Goal: Task Accomplishment & Management: Manage account settings

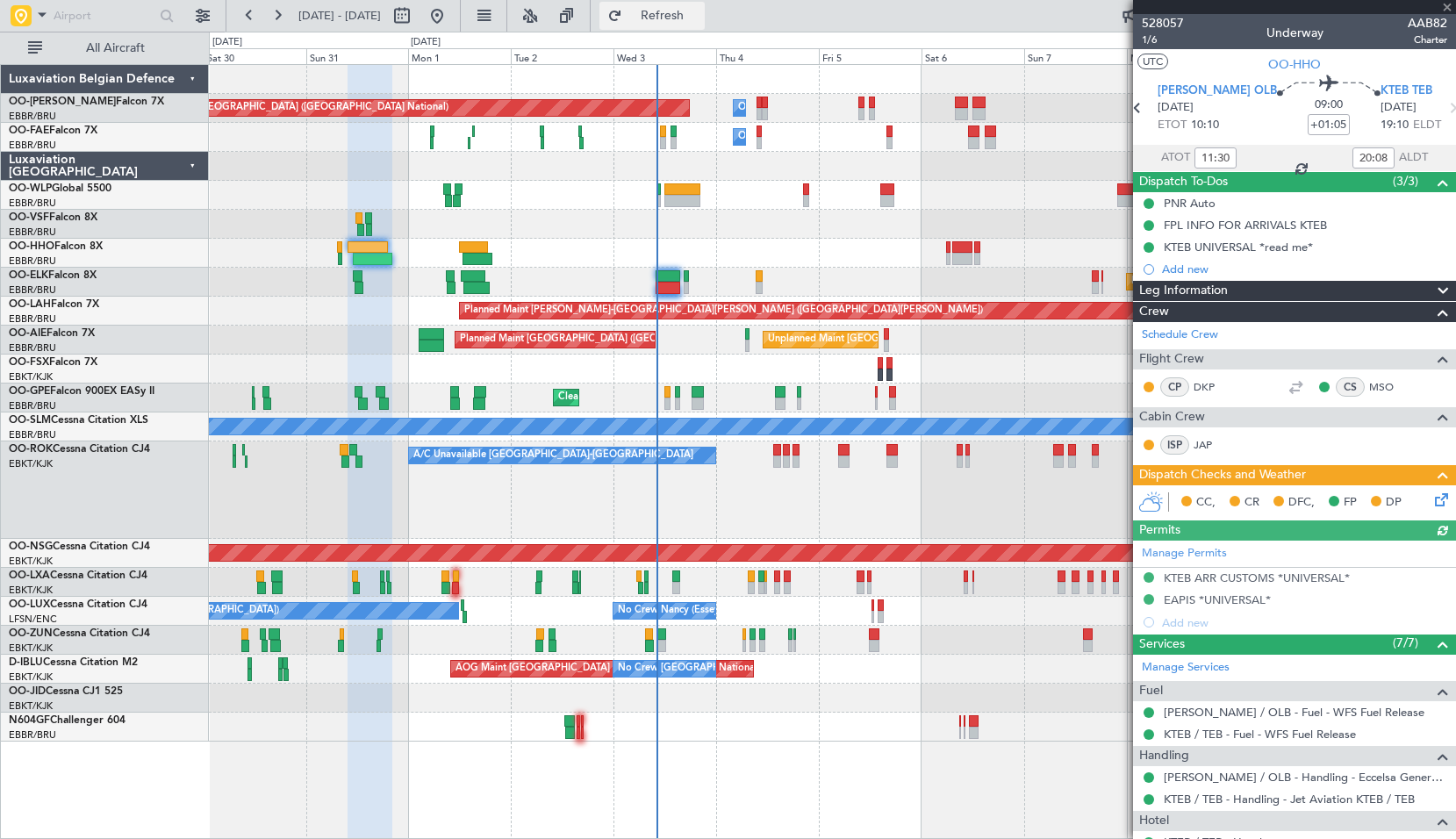
click at [699, 20] on span "Refresh" at bounding box center [662, 15] width 74 height 12
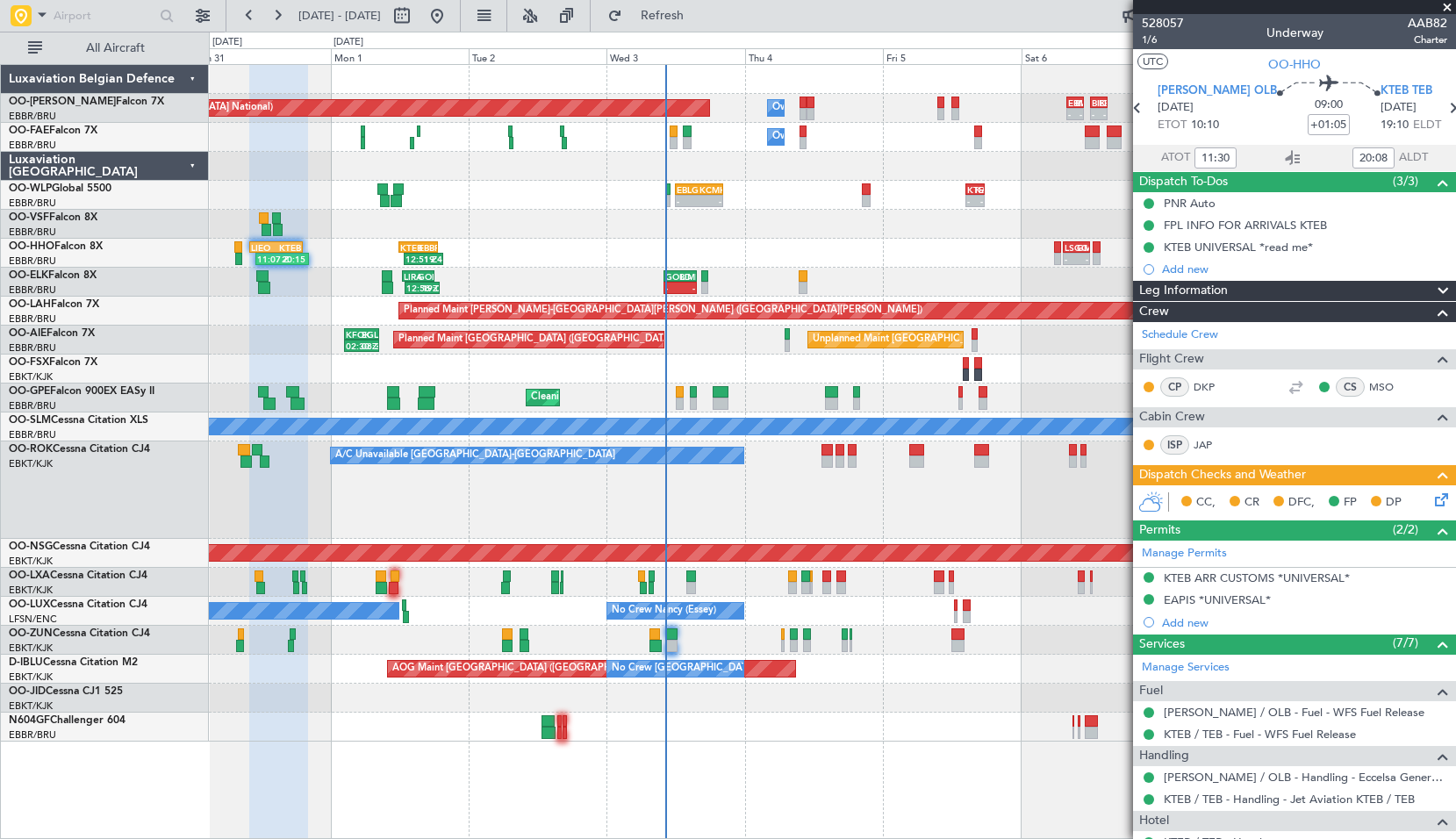
click at [609, 650] on div "Planned Maint [GEOGRAPHIC_DATA] ([GEOGRAPHIC_DATA] National) Owner [GEOGRAPHIC_…" at bounding box center [831, 403] width 1246 height 676
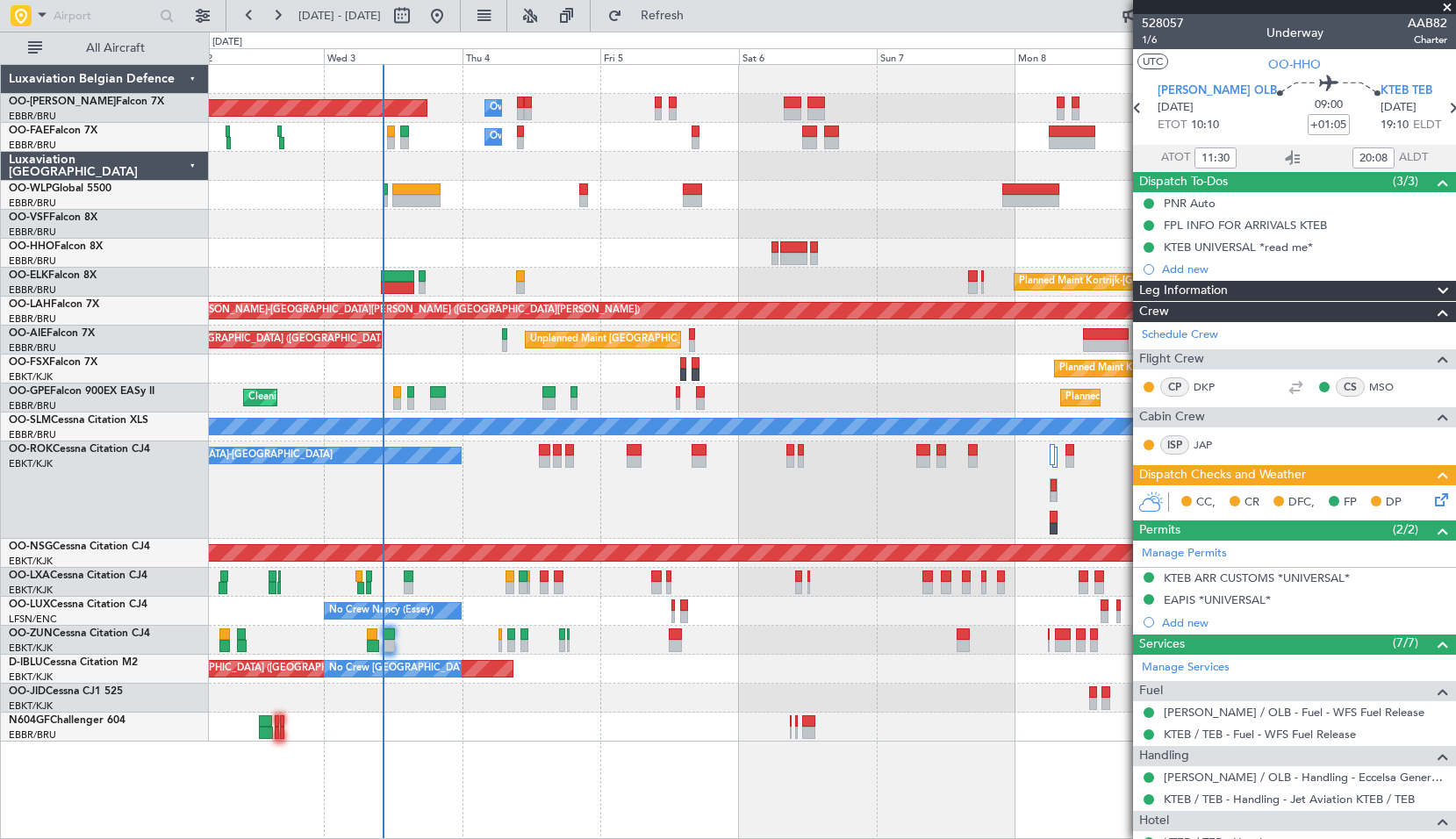
click at [590, 644] on div "Planned Maint [GEOGRAPHIC_DATA] ([GEOGRAPHIC_DATA] National) Owner [GEOGRAPHIC_…" at bounding box center [831, 403] width 1246 height 676
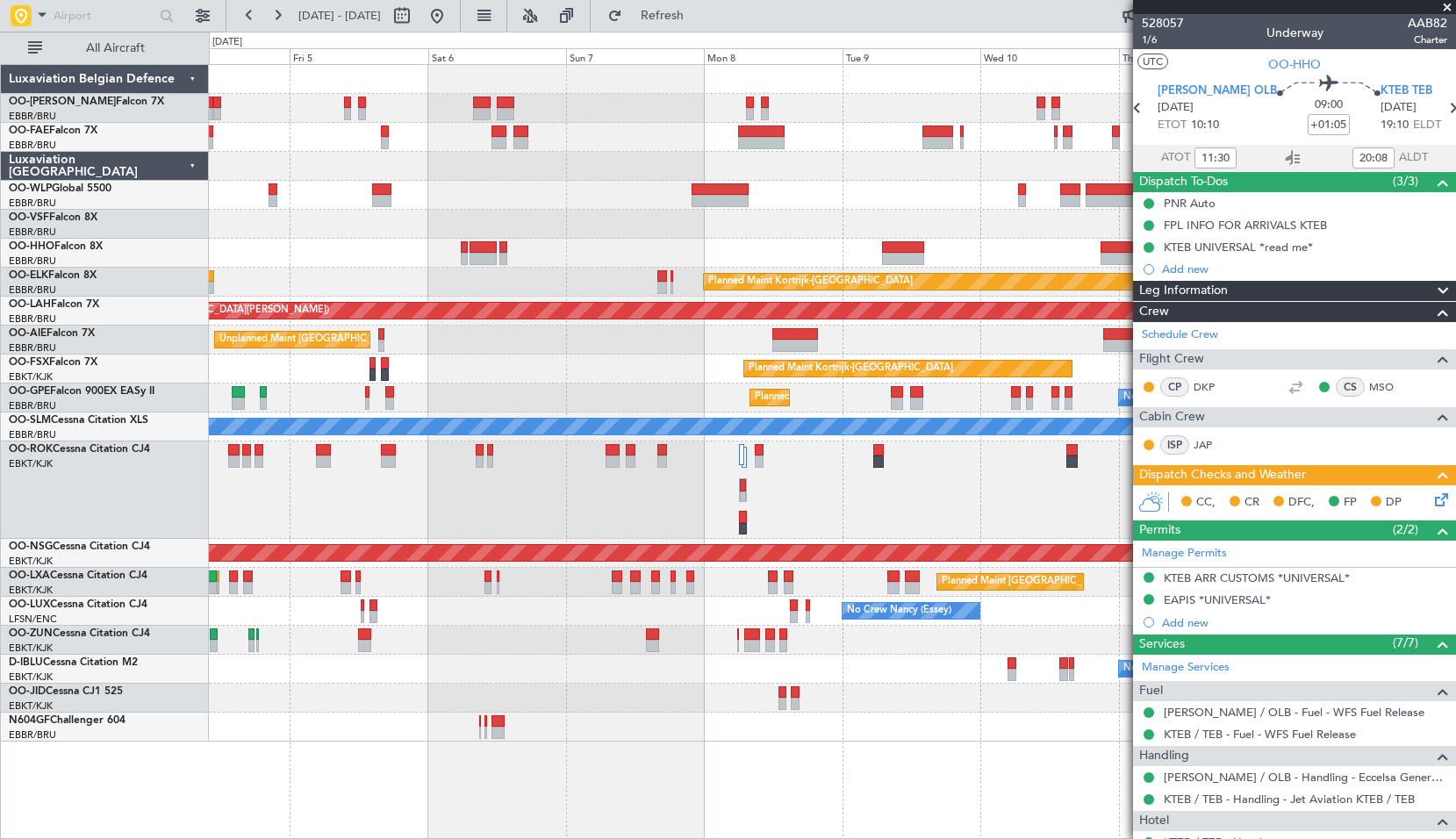
click at [595, 666] on div "Owner Melsbroek Air Base Planned Maint [GEOGRAPHIC_DATA] ([GEOGRAPHIC_DATA]) Ow…" at bounding box center [831, 403] width 1246 height 676
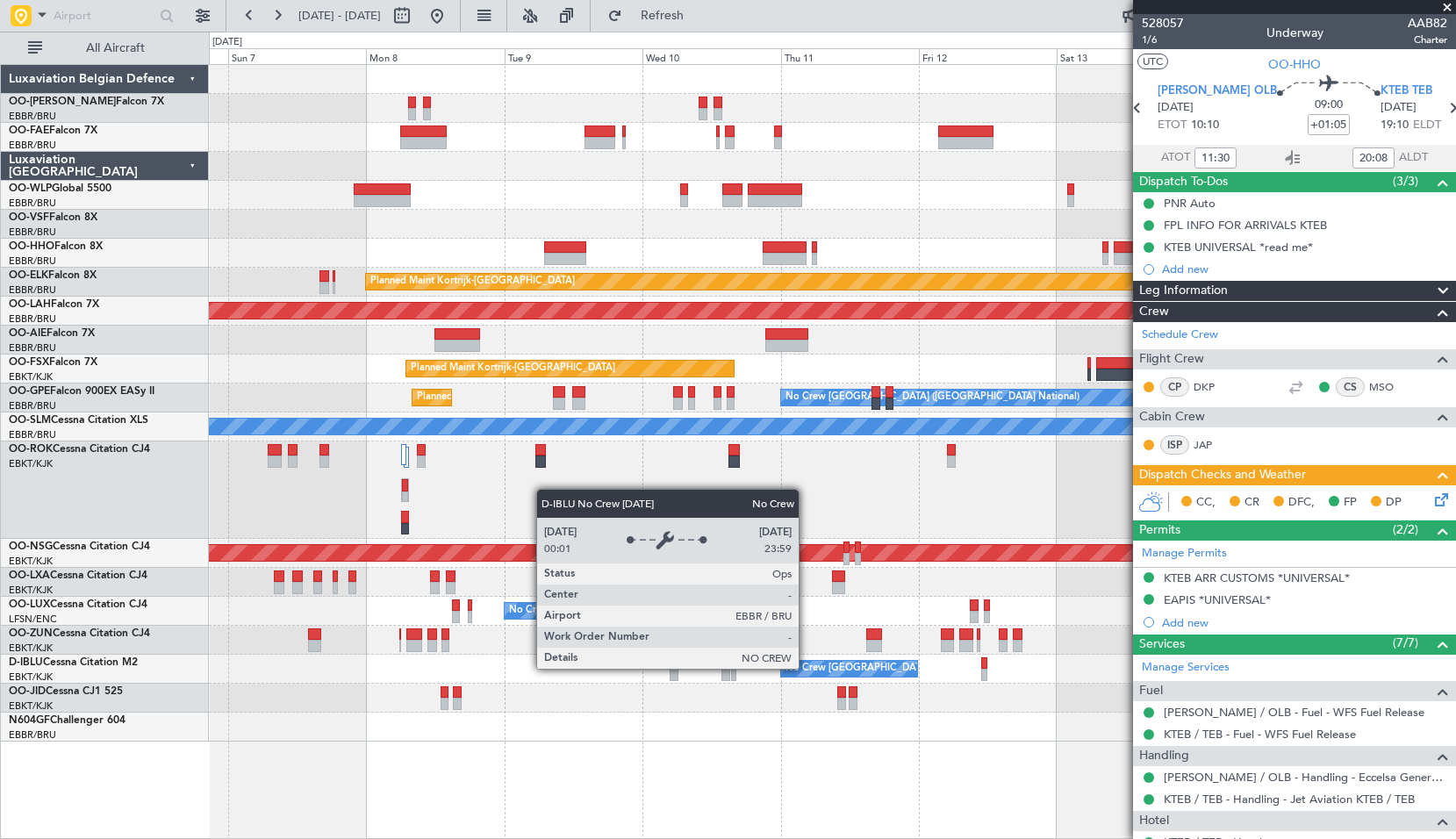
click at [395, 650] on div "Planned Maint Kortrijk-[GEOGRAPHIC_DATA] Planned [GEOGRAPHIC_DATA][PERSON_NAME]…" at bounding box center [831, 403] width 1246 height 676
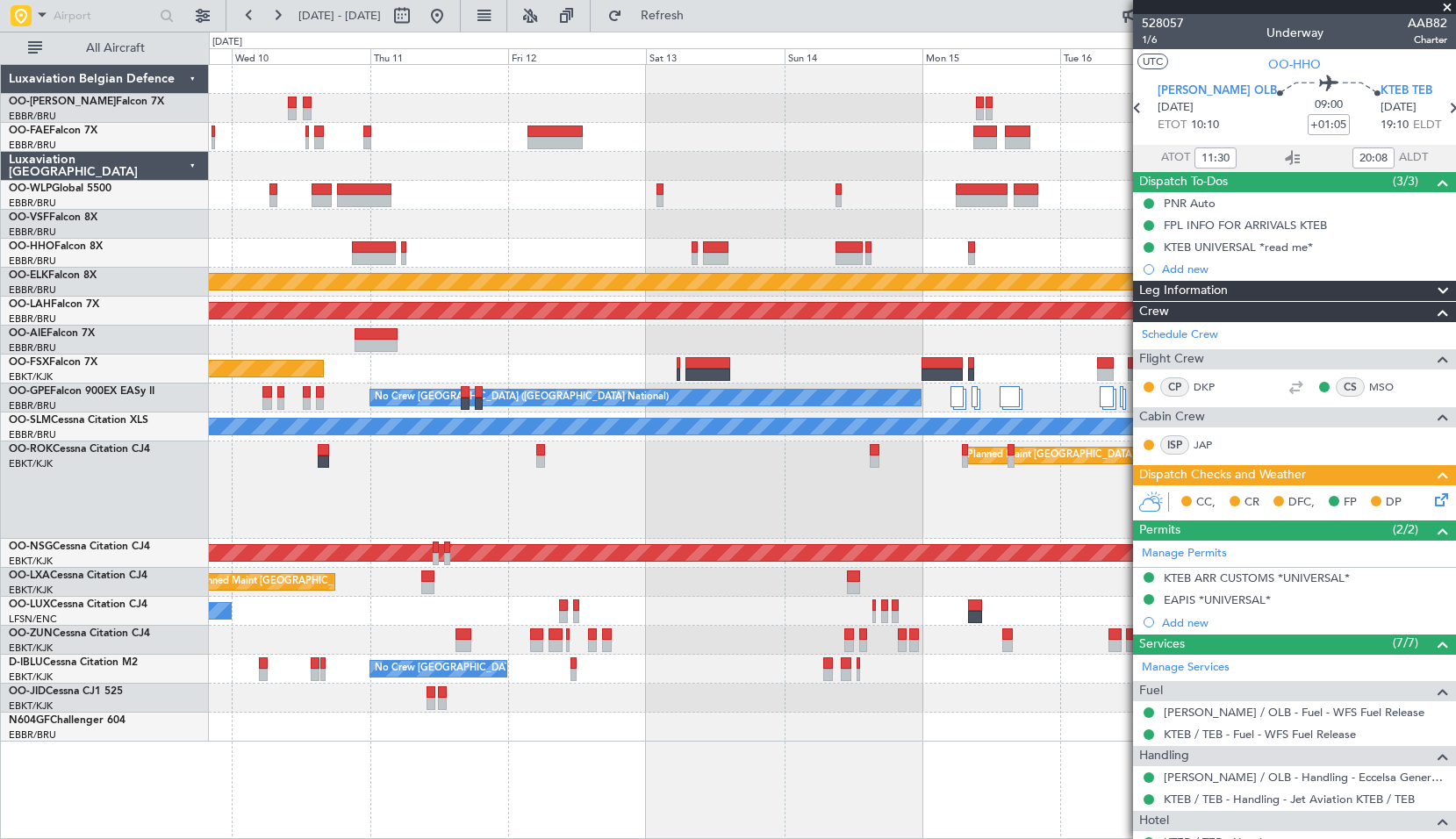
click at [587, 662] on div "No Crew [GEOGRAPHIC_DATA] ([GEOGRAPHIC_DATA] National)" at bounding box center [831, 669] width 1246 height 29
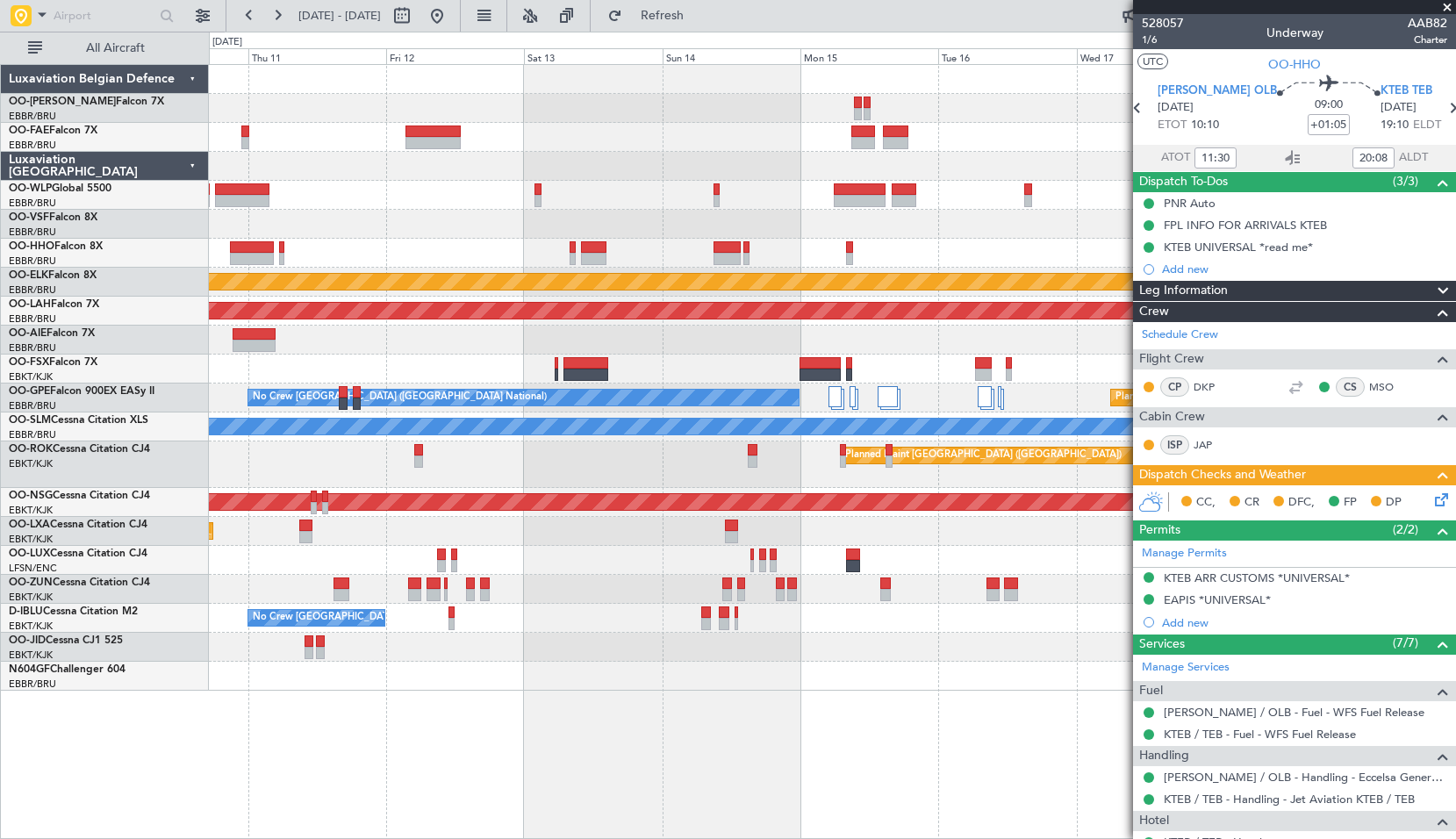
click at [609, 681] on div at bounding box center [831, 675] width 1246 height 29
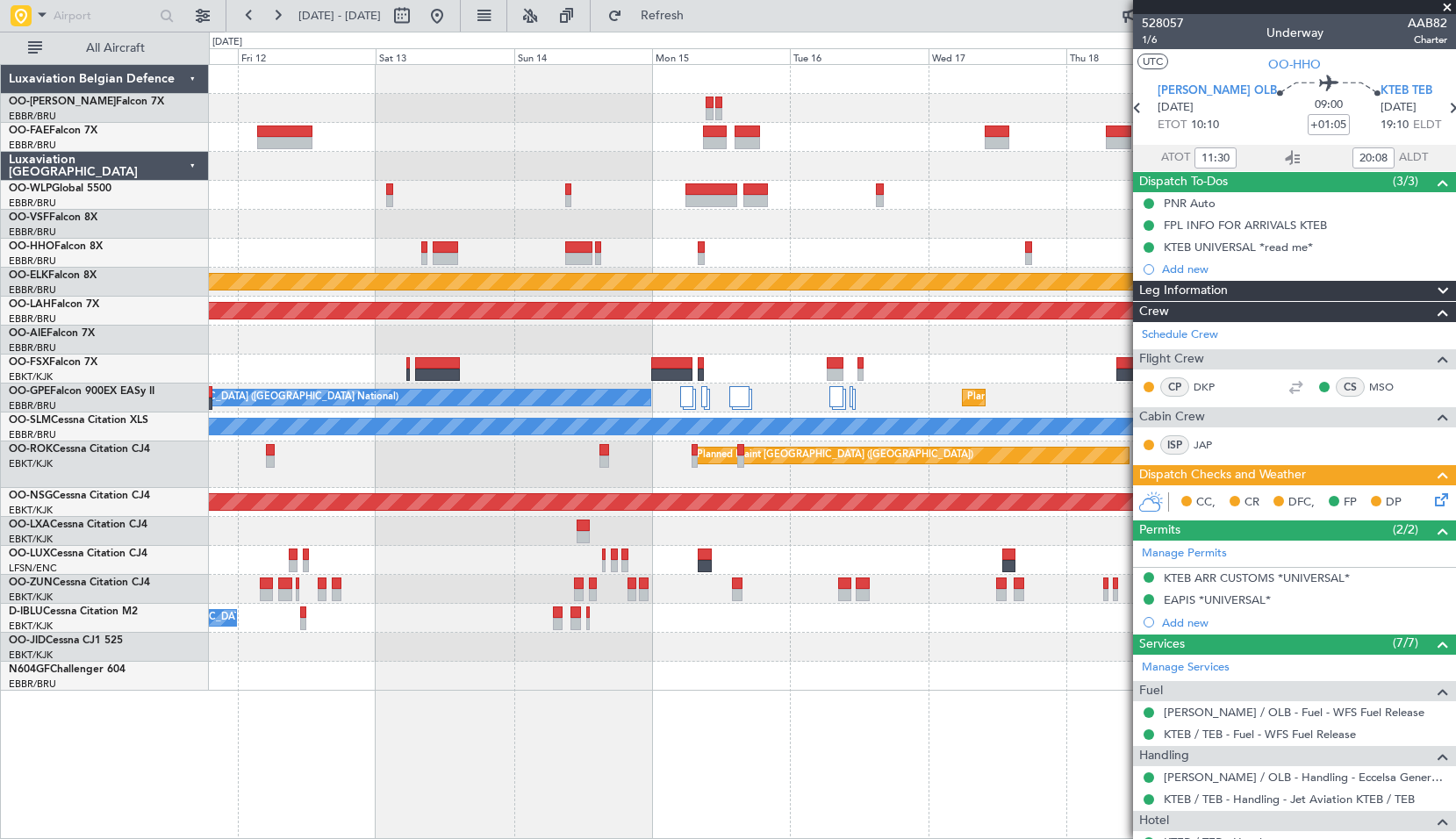
click at [609, 657] on div "Planned Maint Kortrijk-[GEOGRAPHIC_DATA] Planned [GEOGRAPHIC_DATA][PERSON_NAME]…" at bounding box center [832, 451] width 1247 height 775
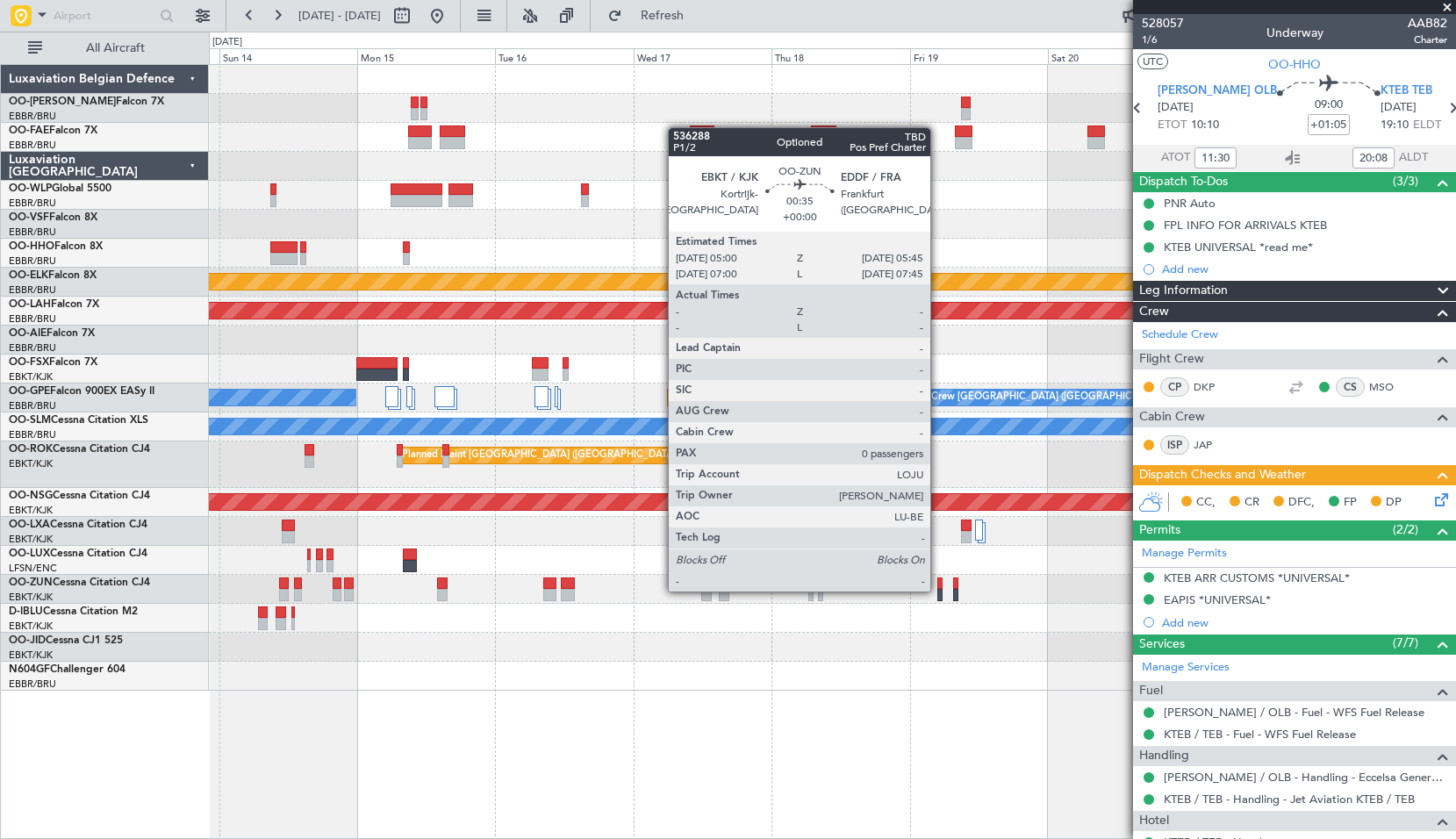
click at [938, 590] on div at bounding box center [939, 595] width 5 height 12
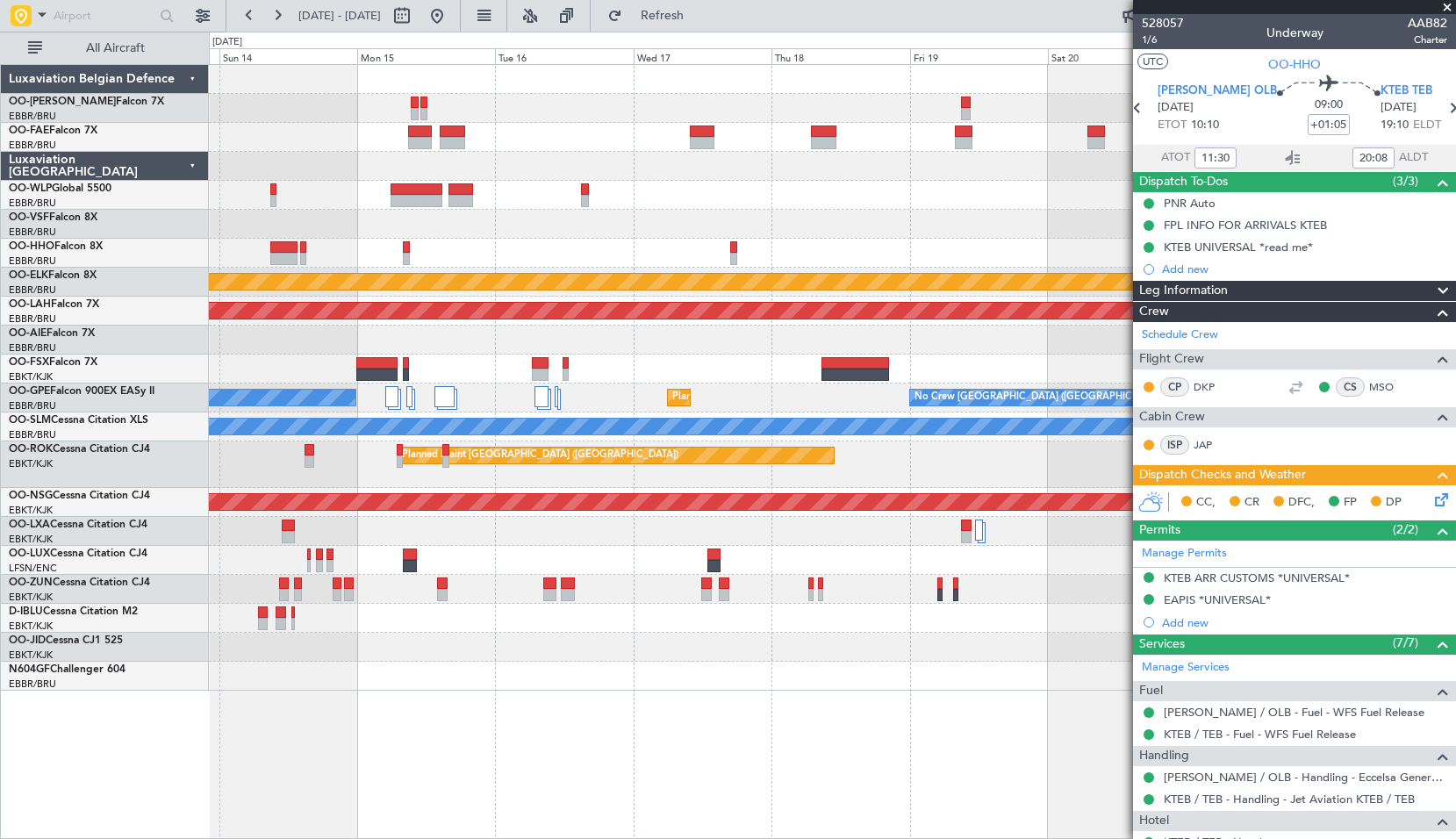
click at [935, 657] on div at bounding box center [831, 646] width 1246 height 29
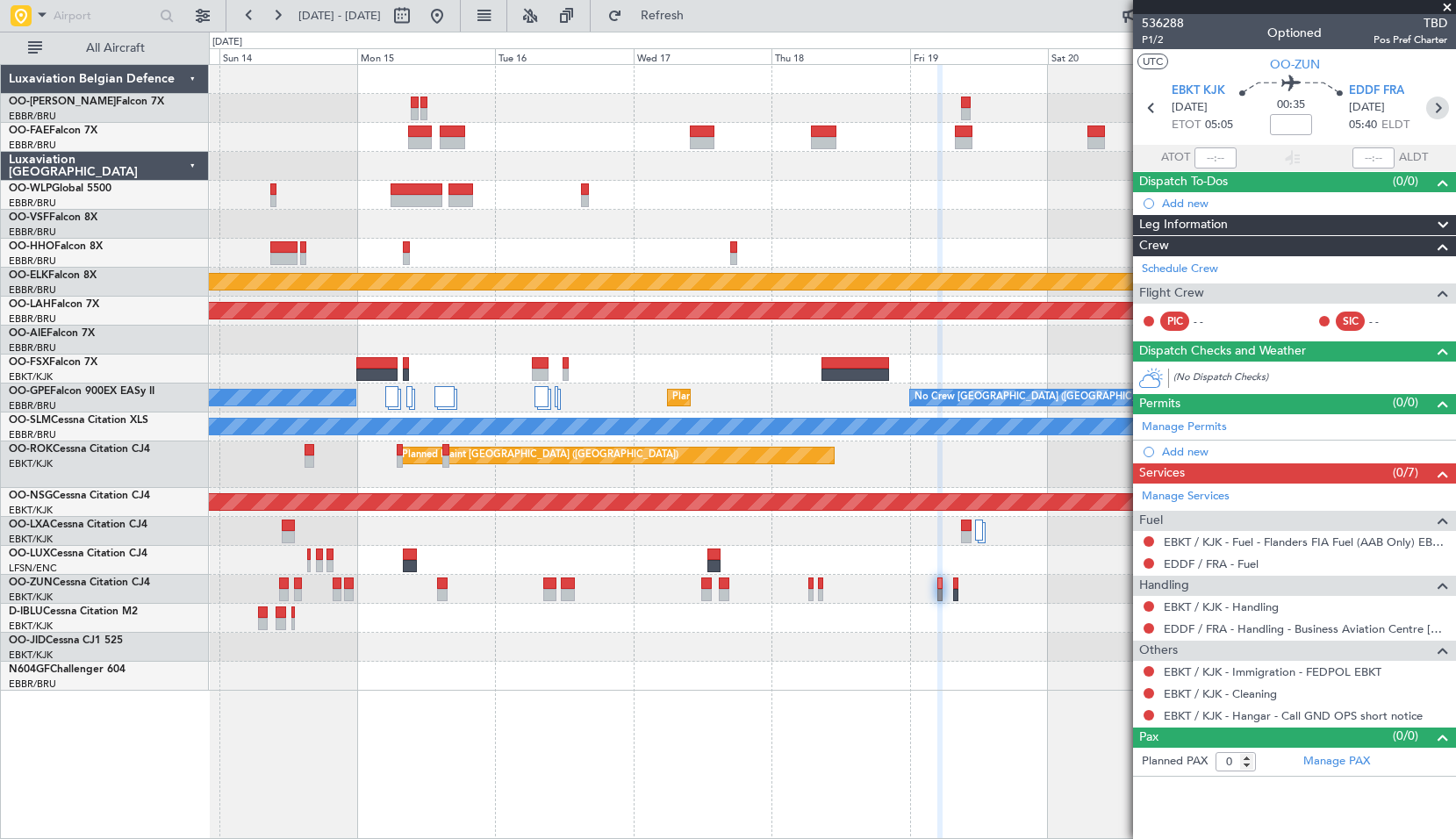
click at [1442, 111] on icon at bounding box center [1437, 107] width 23 height 23
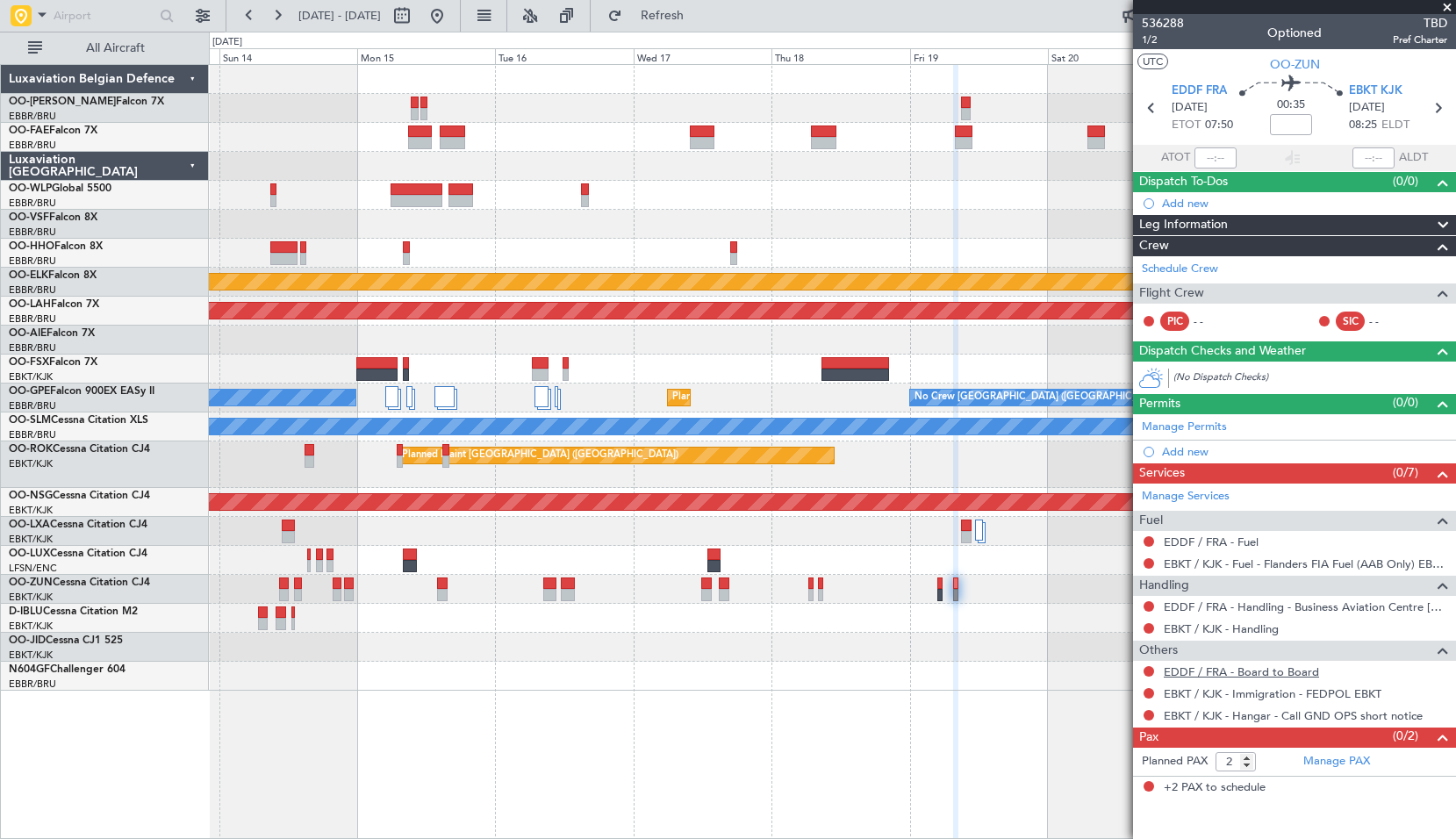
click at [1258, 674] on link "EDDF / FRA - Board to Board" at bounding box center [1241, 671] width 156 height 15
drag, startPoint x: 501, startPoint y: 23, endPoint x: 559, endPoint y: 58, distance: 67.7
click at [451, 23] on button at bounding box center [437, 16] width 28 height 28
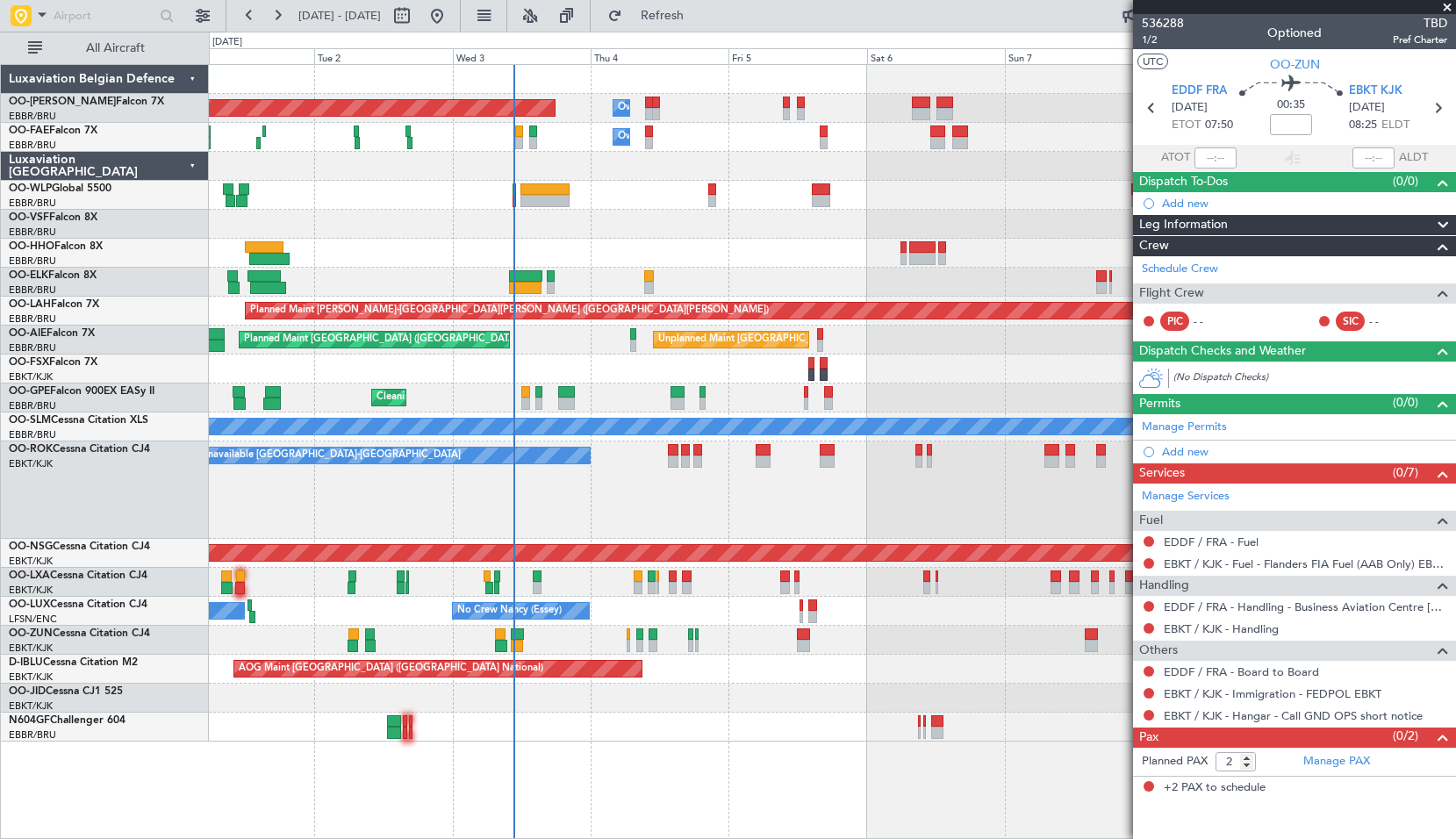
click at [646, 713] on div at bounding box center [831, 726] width 1246 height 29
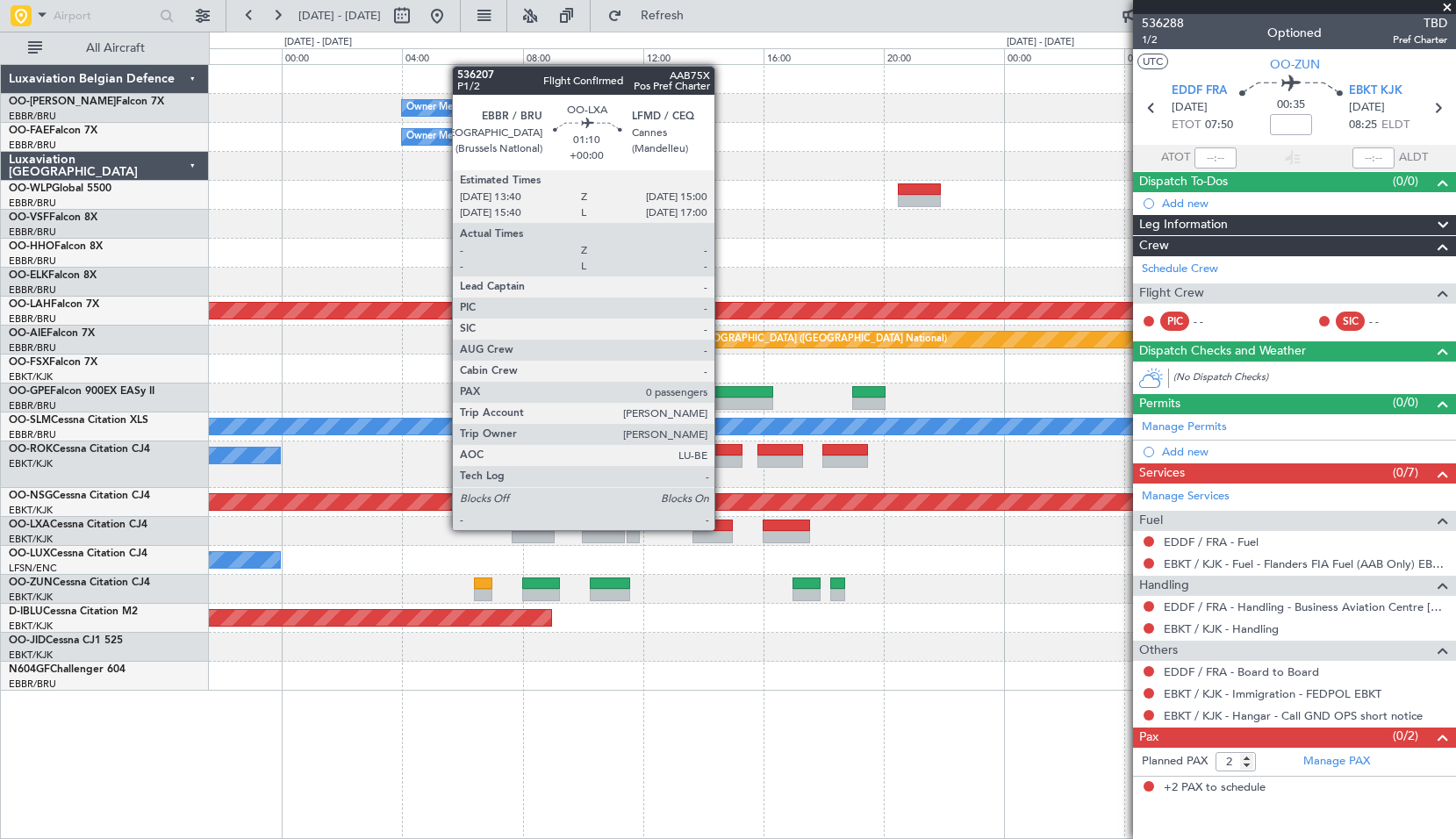
click at [722, 530] on div at bounding box center [712, 525] width 41 height 12
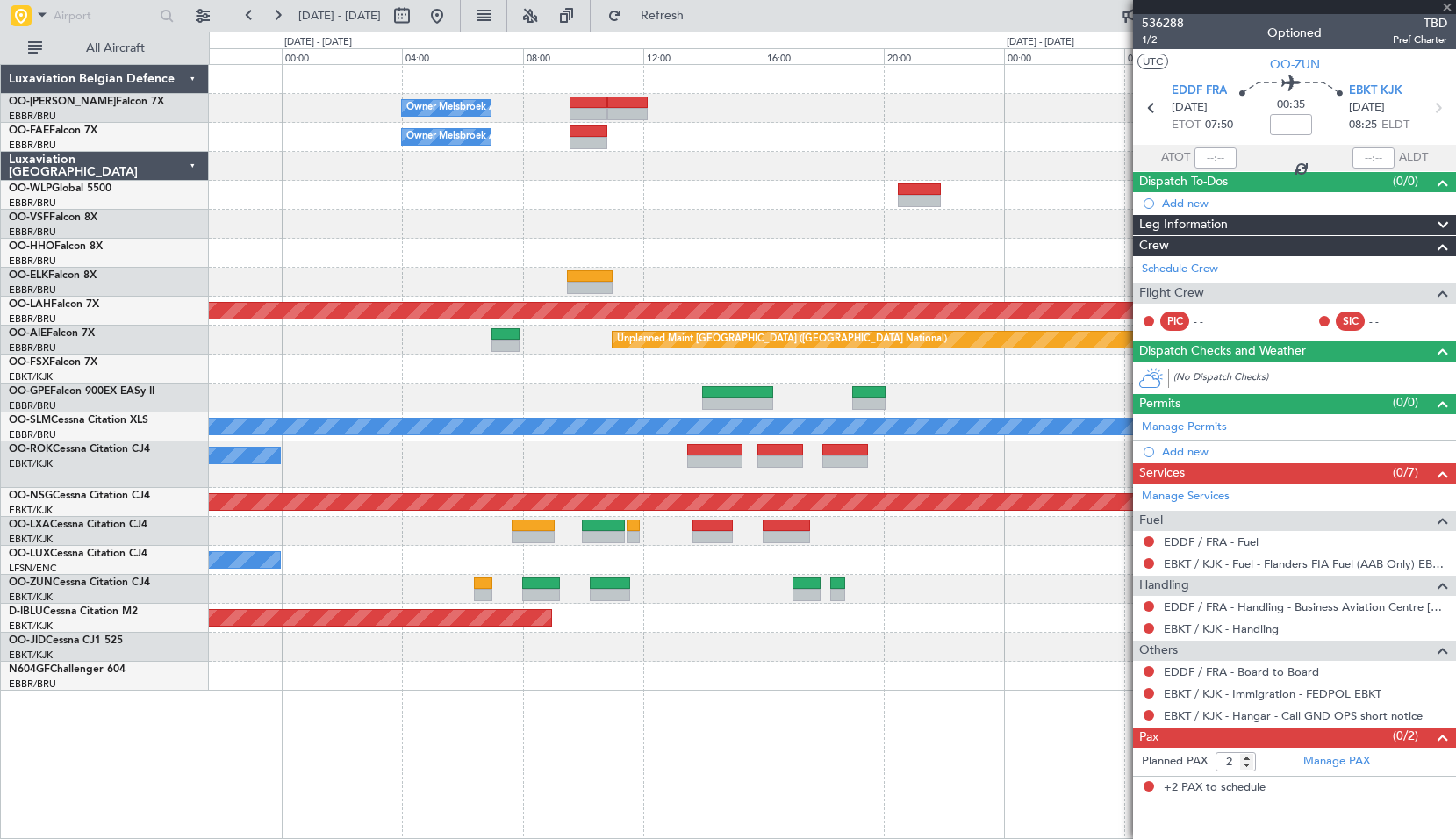
click at [730, 640] on div at bounding box center [831, 646] width 1246 height 29
type input "0"
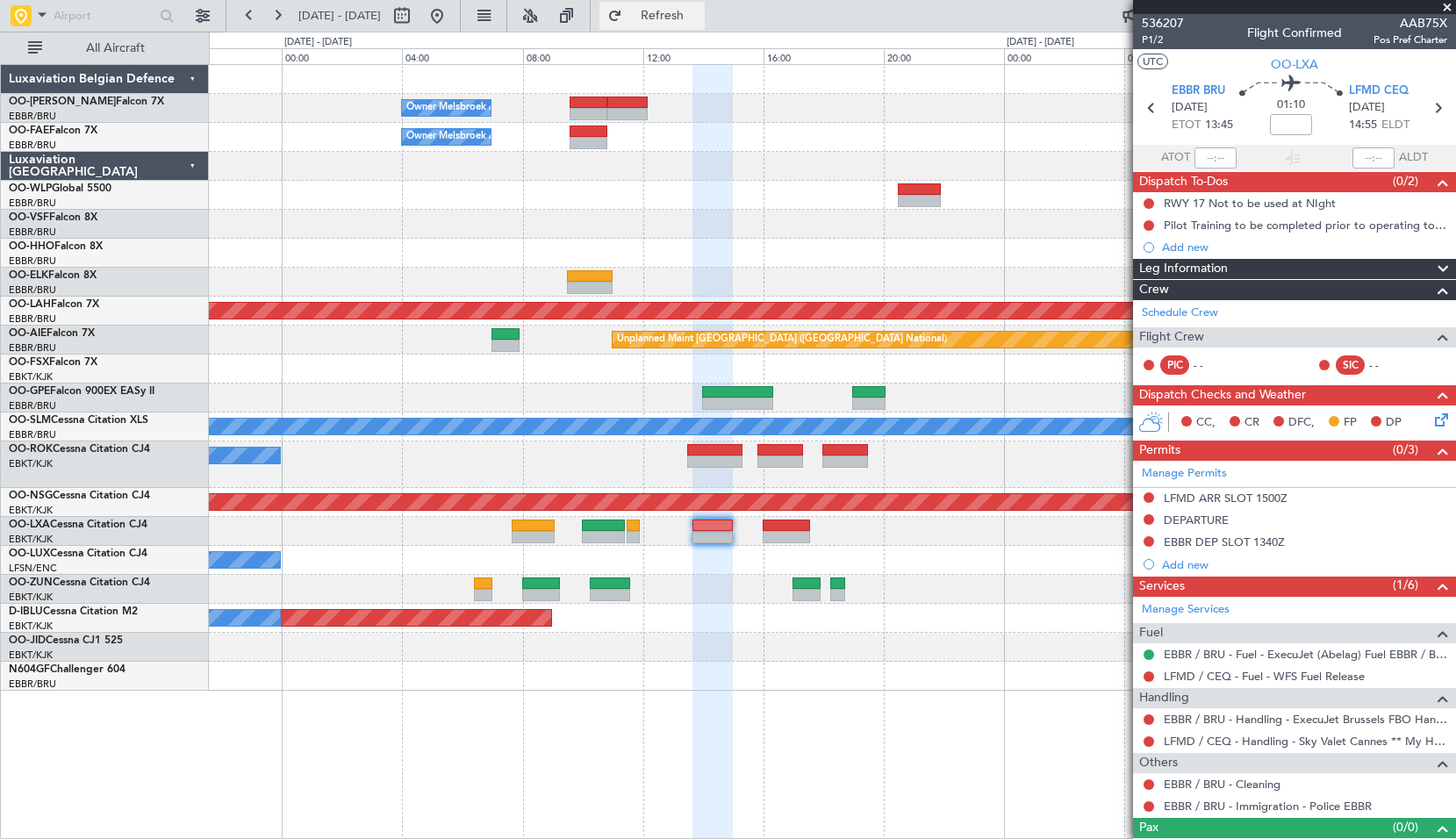
click at [669, 20] on button "Refresh" at bounding box center [652, 16] width 106 height 28
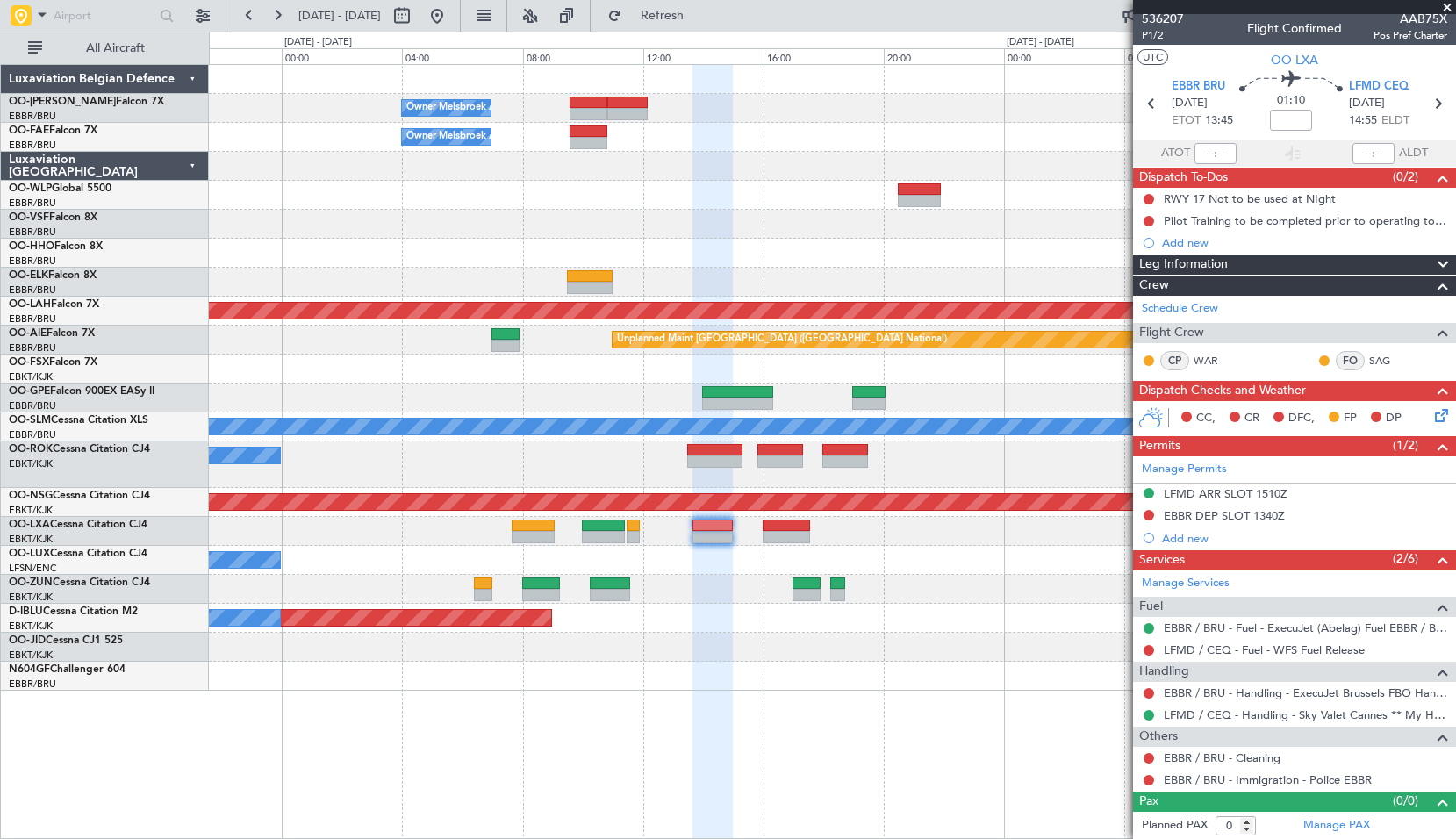
scroll to position [6, 0]
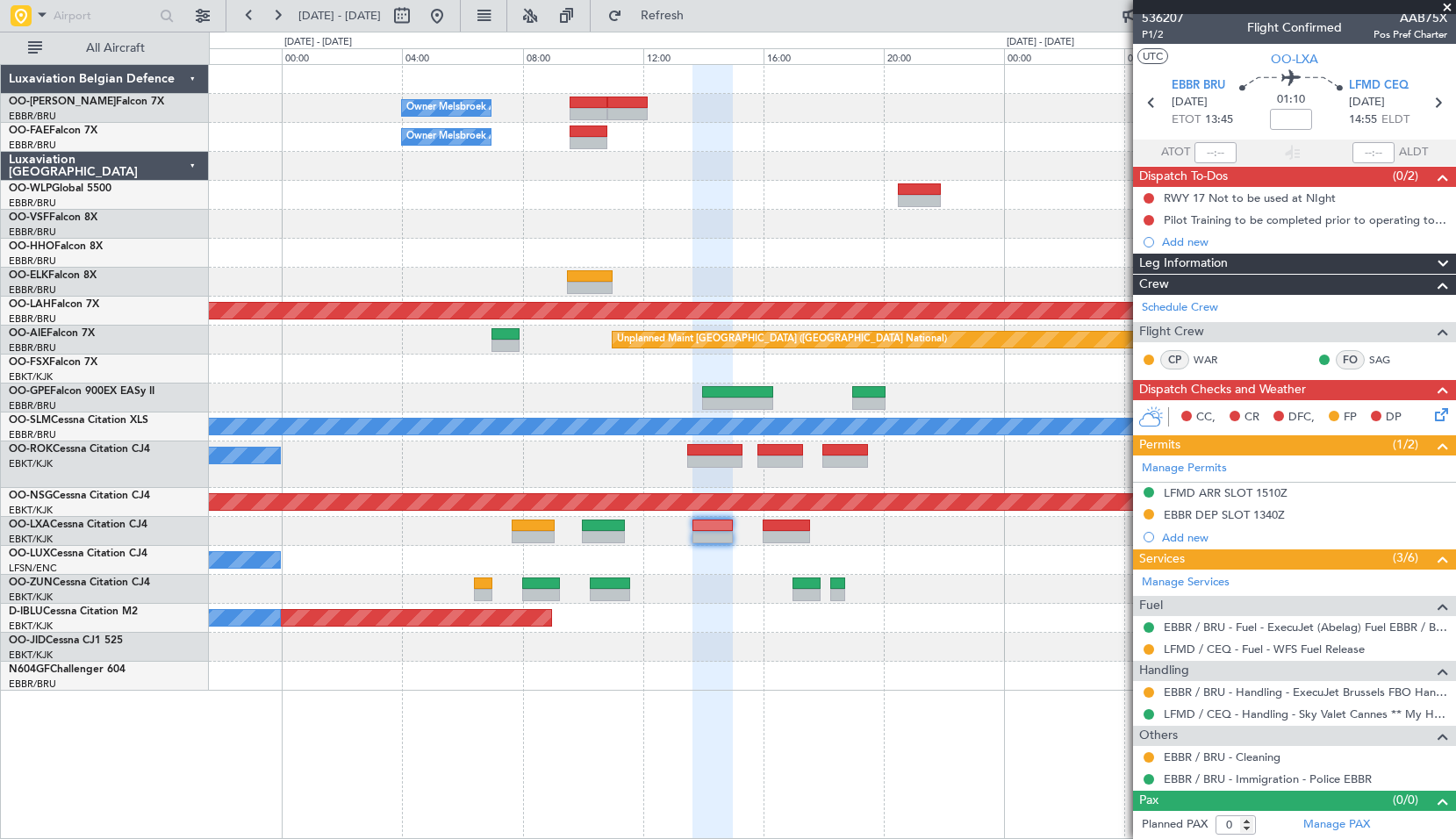
click at [1174, 430] on div "CC, CR DFC, FP DP" at bounding box center [1294, 418] width 323 height 35
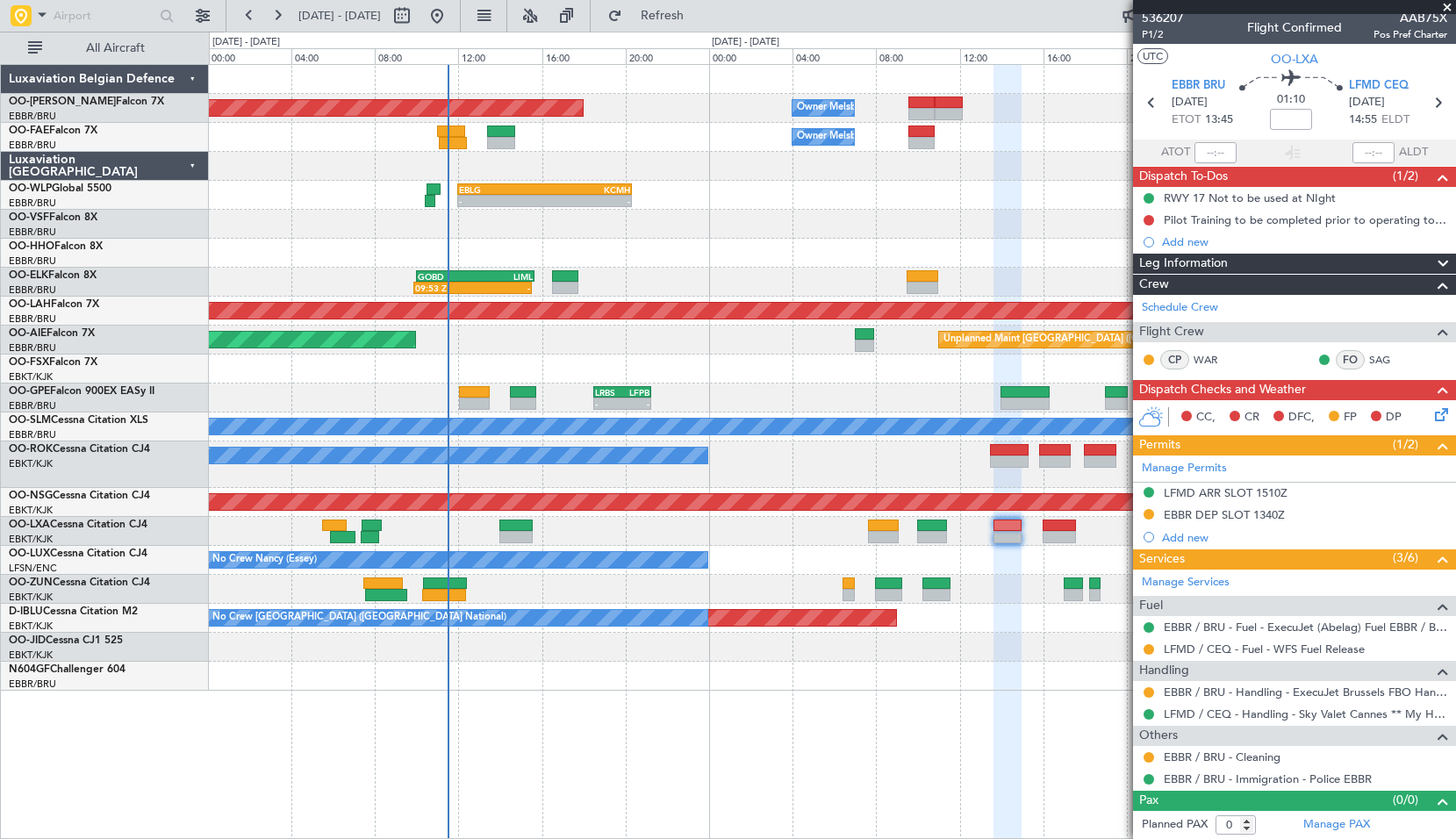
click at [769, 240] on div at bounding box center [831, 253] width 1246 height 29
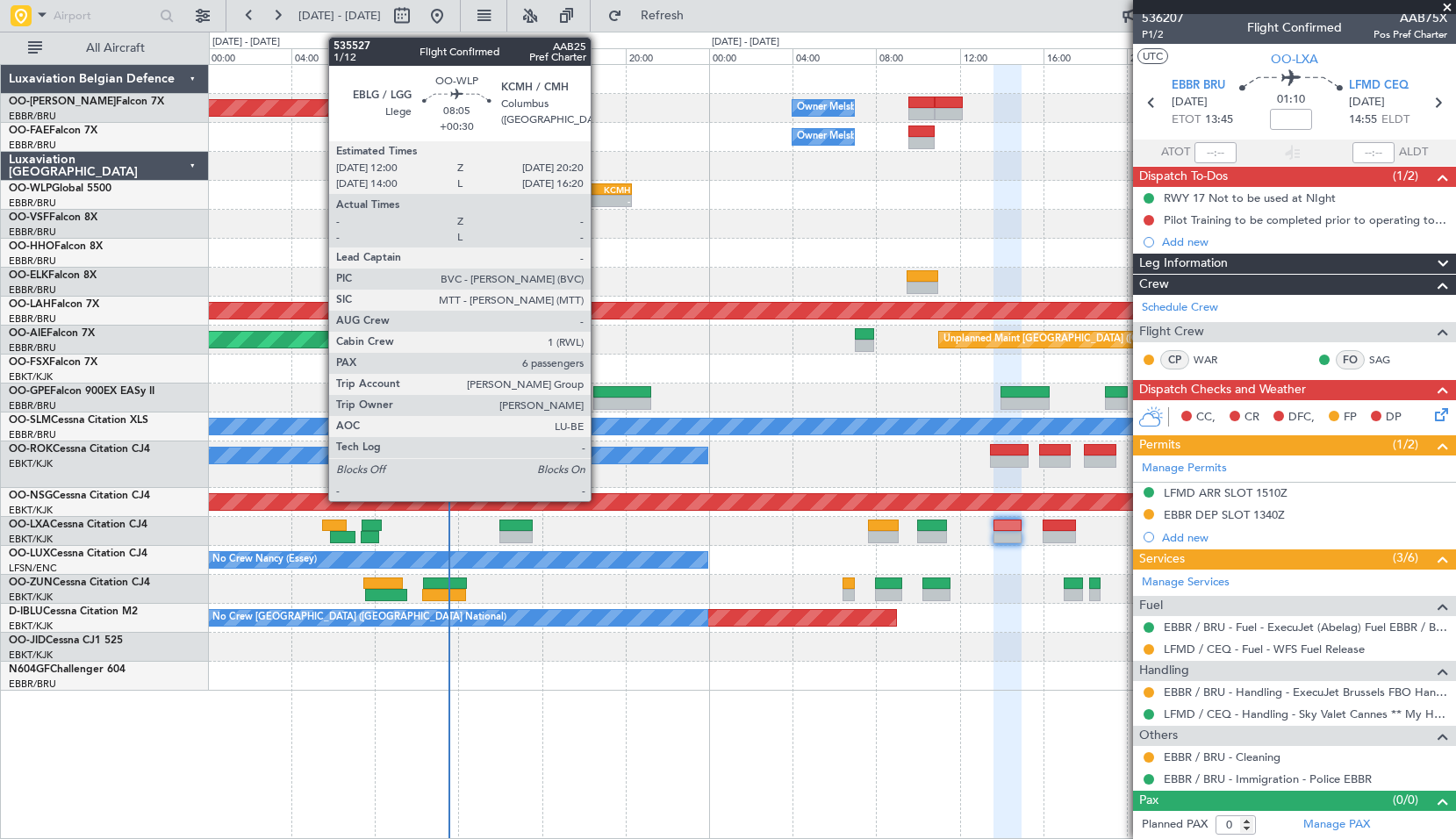
click at [598, 186] on div "KCMH" at bounding box center [587, 189] width 85 height 10
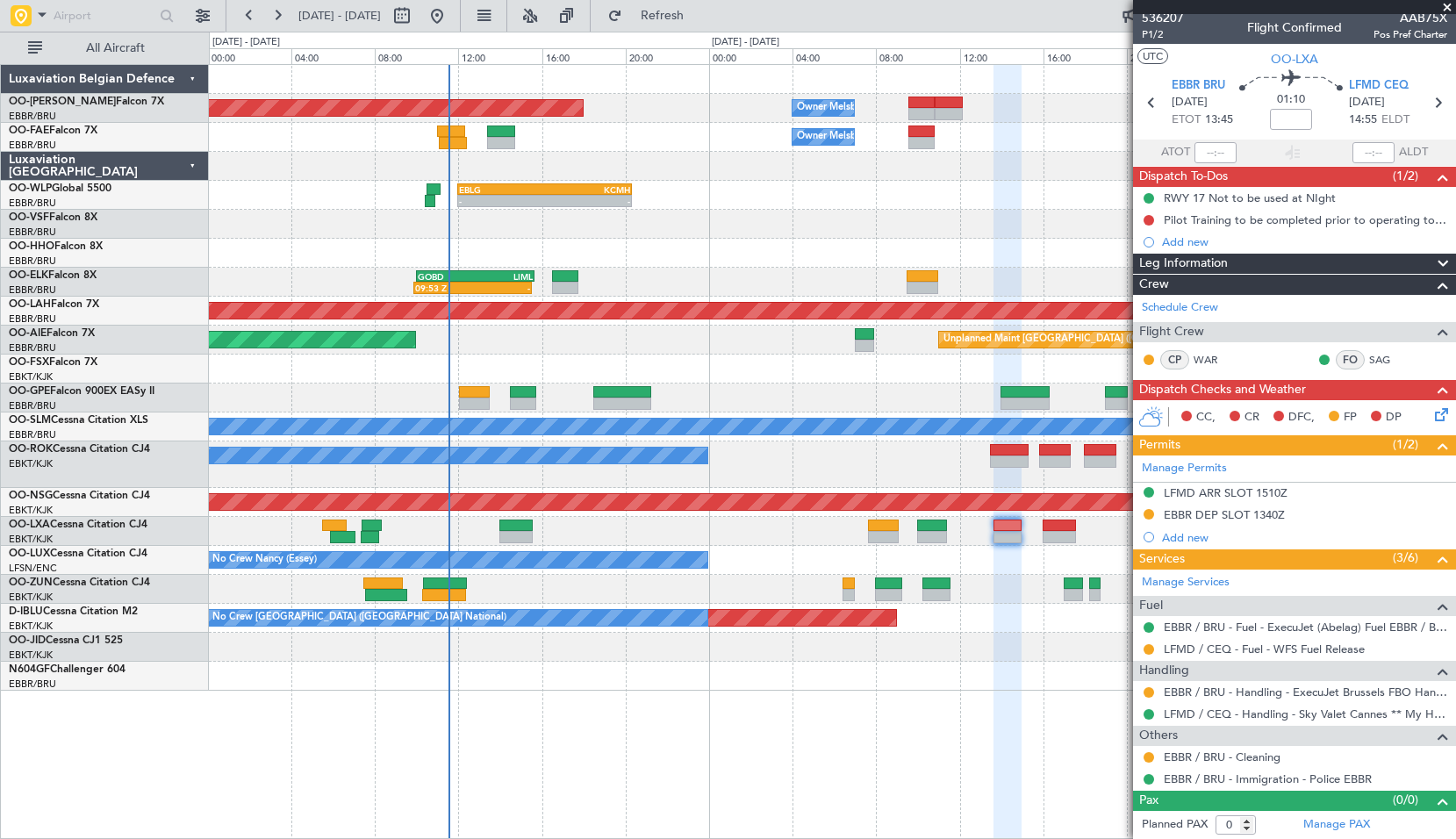
click at [761, 185] on div "EBLG 12:00 Z KCMH 20:20 Z - -" at bounding box center [831, 194] width 1246 height 29
type input "+00:30"
type input "6"
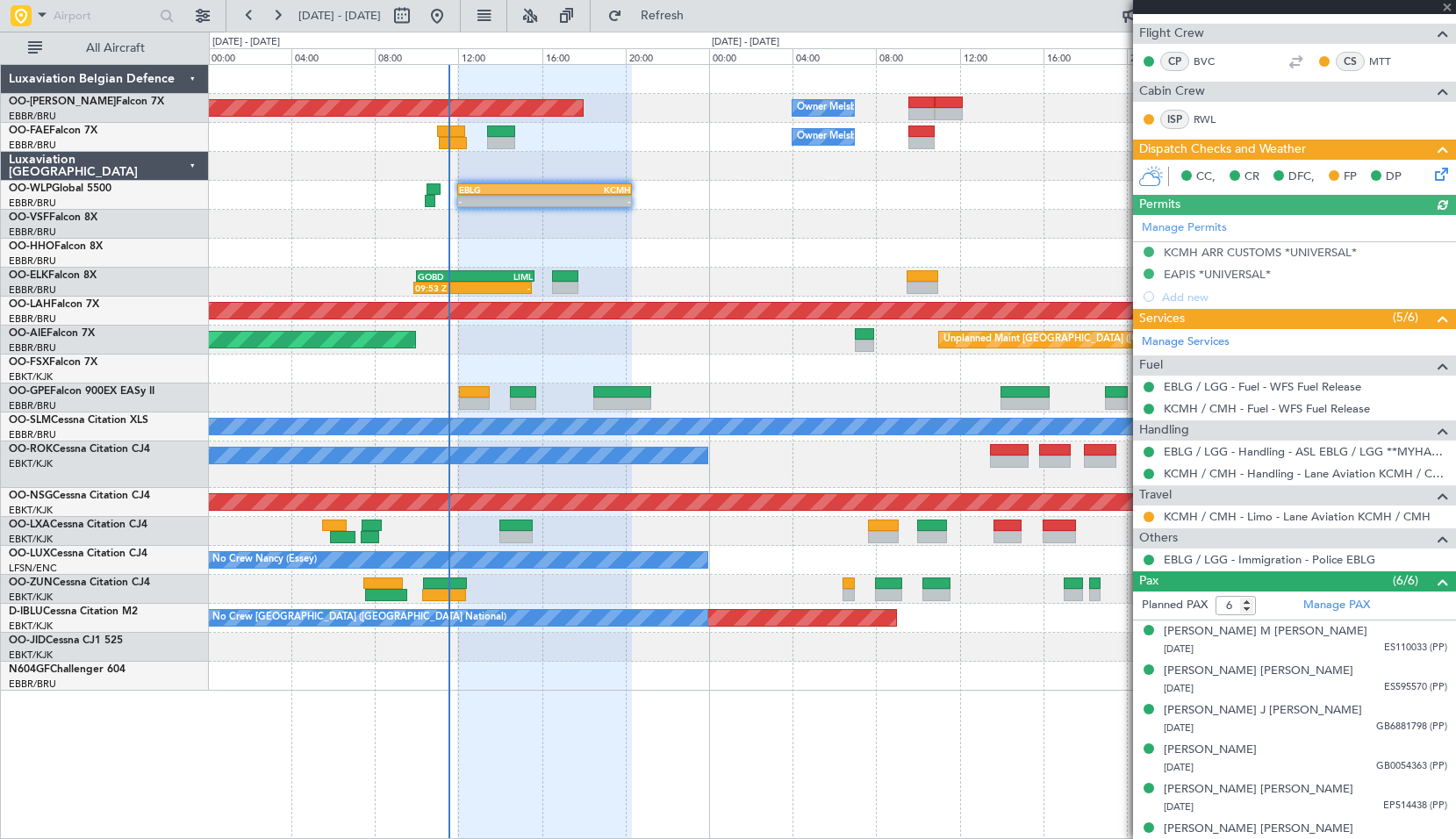
scroll to position [408, 0]
